Goal: Transaction & Acquisition: Purchase product/service

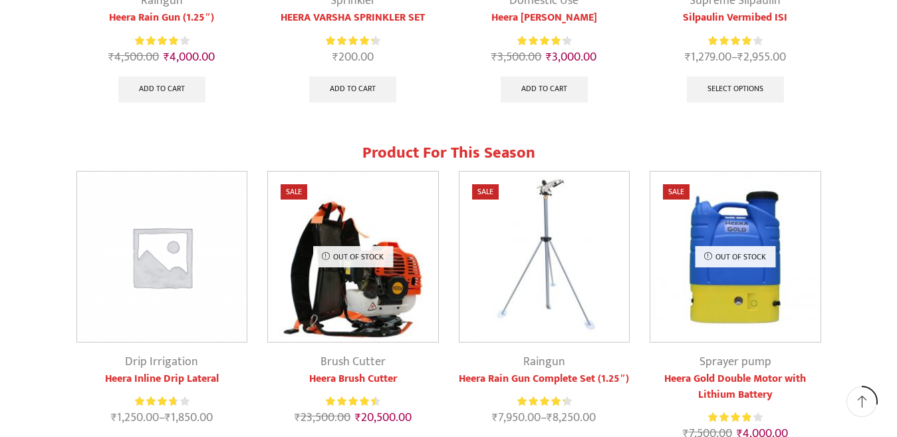
scroll to position [732, 0]
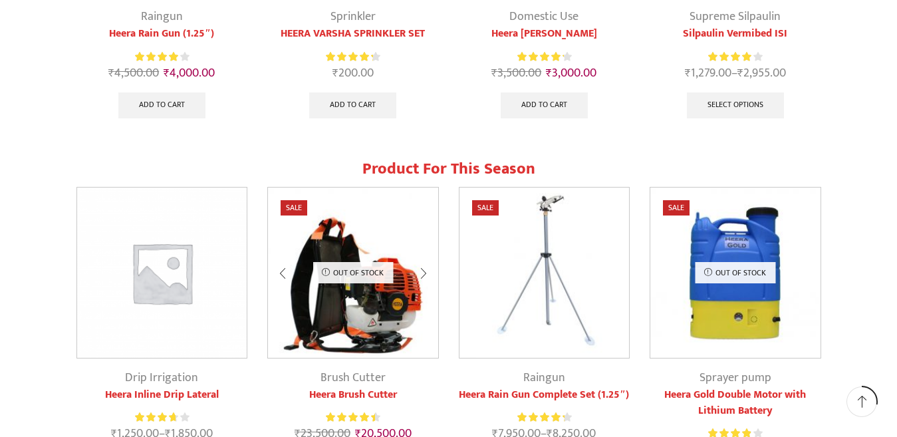
click at [374, 244] on img at bounding box center [353, 273] width 170 height 170
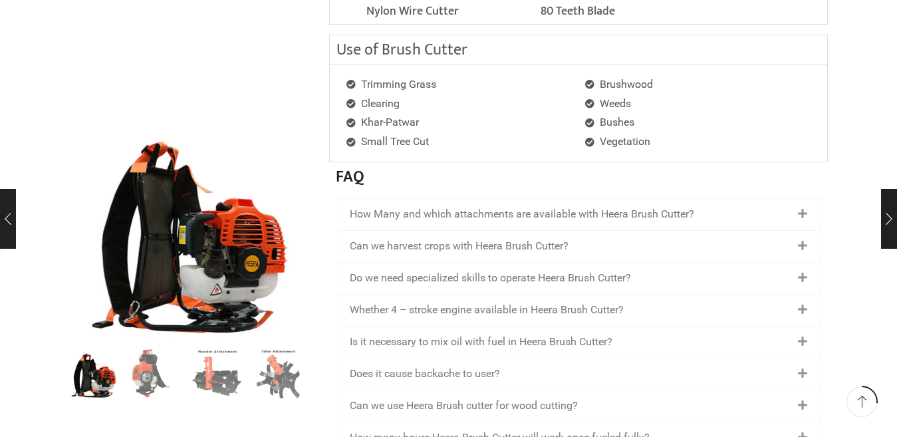
scroll to position [1887, 0]
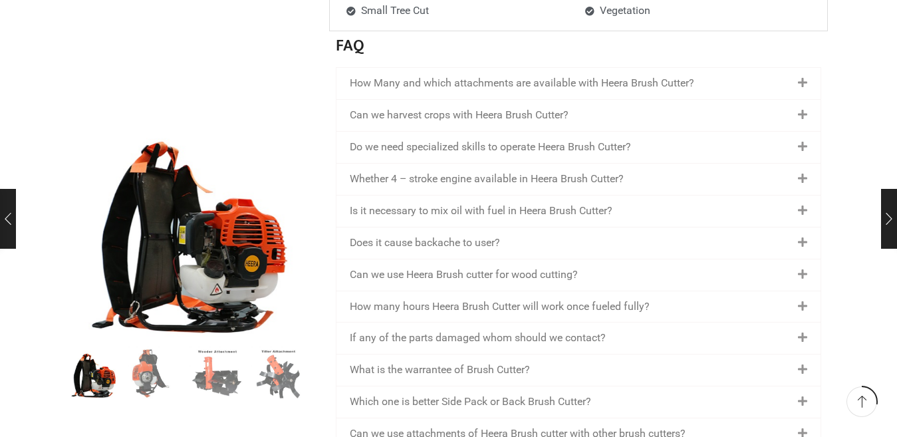
click at [557, 87] on link "How Many and which attachments are available with Heera Brush Cutter?" at bounding box center [522, 82] width 345 height 13
click at [803, 83] on icon at bounding box center [802, 83] width 9 height 11
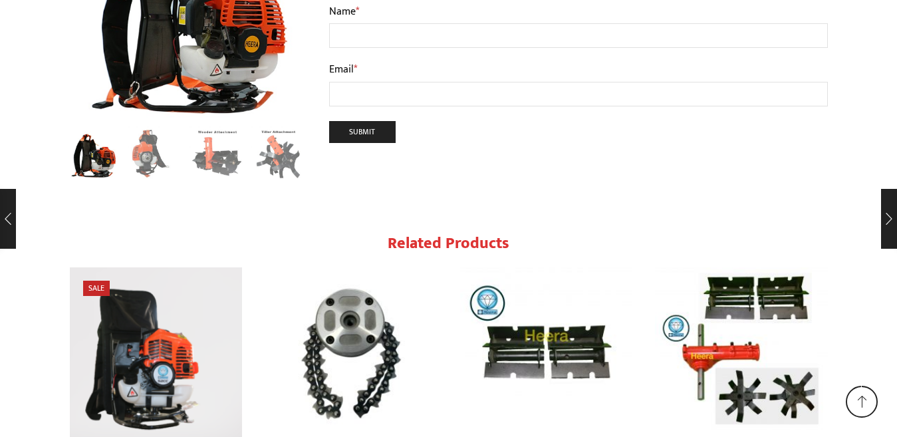
scroll to position [6742, 0]
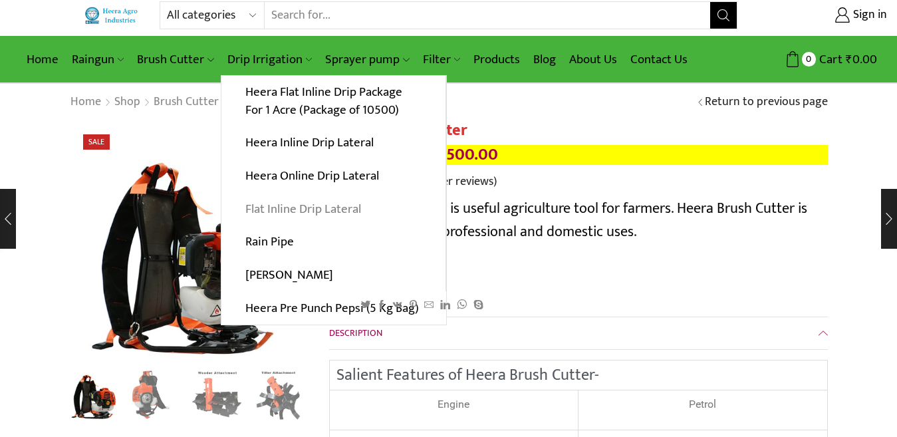
scroll to position [0, 0]
